Goal: Check status

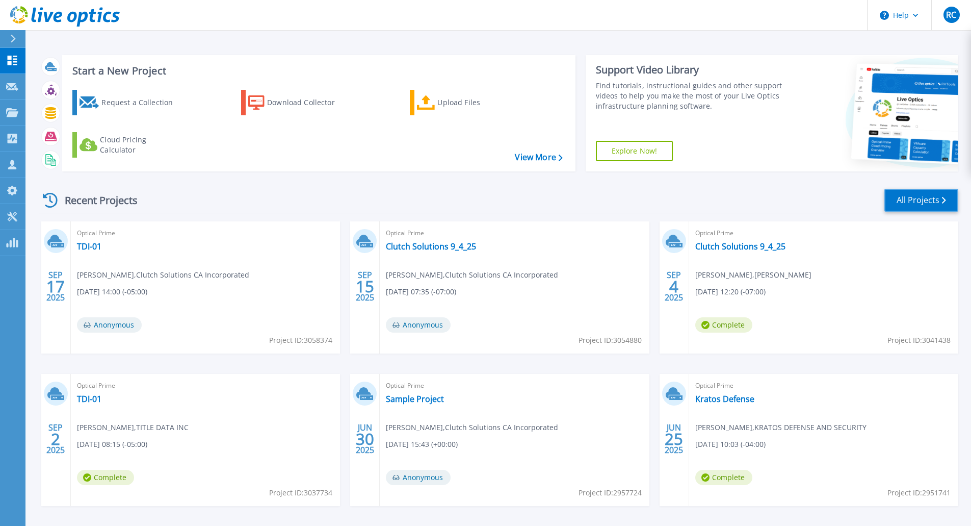
click at [899, 203] on link "All Projects" at bounding box center [921, 200] width 74 height 23
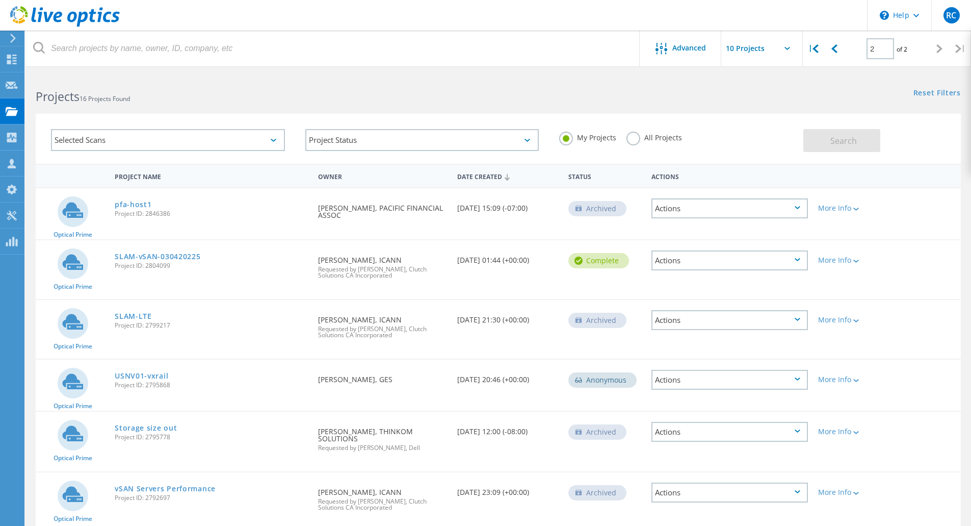
scroll to position [46, 0]
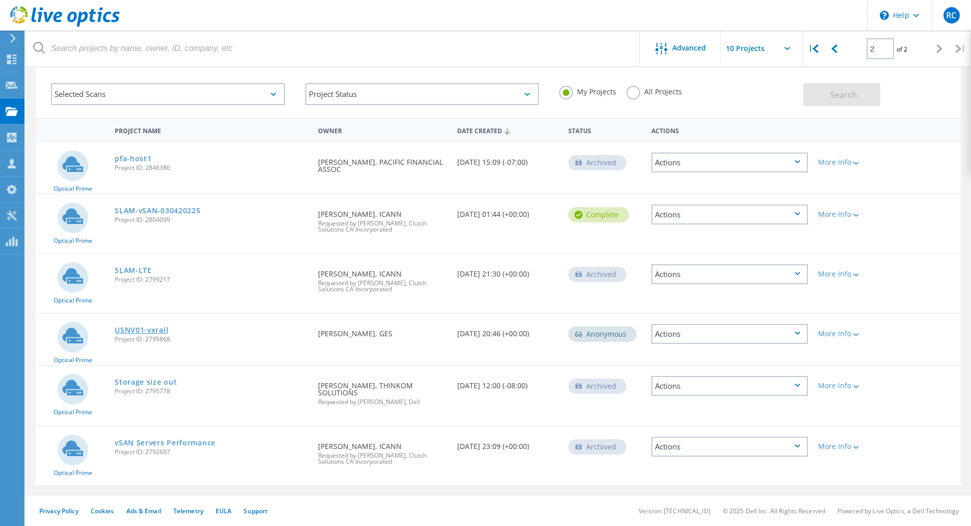
click at [139, 329] on link "USNV01-vxrail" at bounding box center [142, 329] width 54 height 7
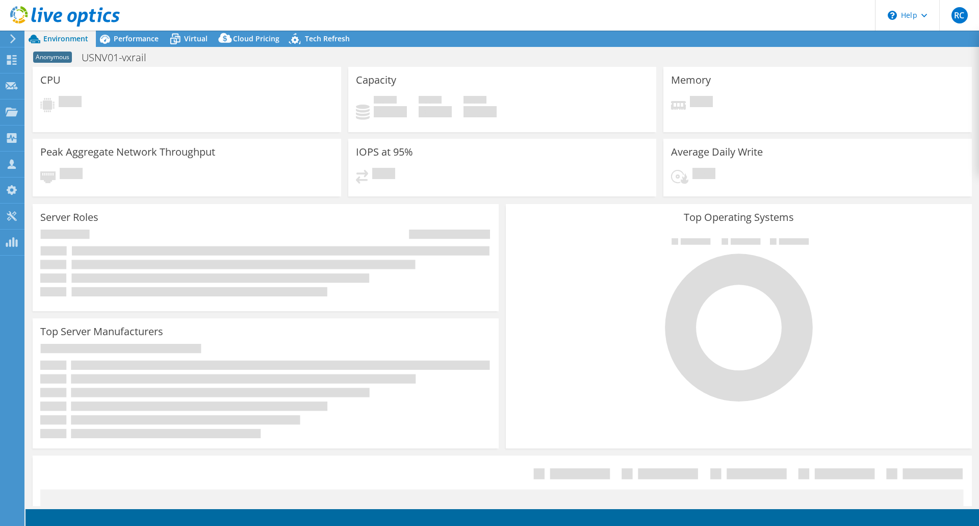
select select "USWest"
select select "USD"
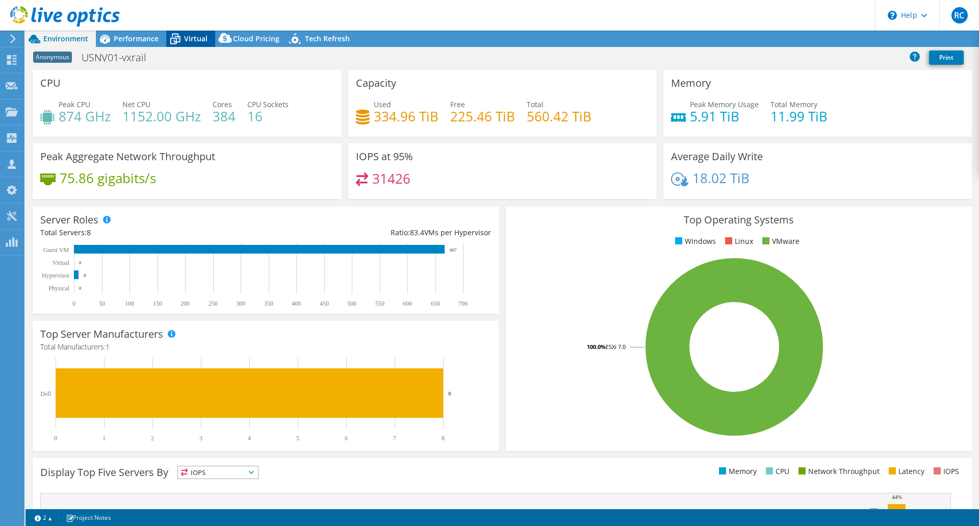
click at [191, 40] on span "Virtual" at bounding box center [195, 39] width 23 height 10
